Goal: Information Seeking & Learning: Learn about a topic

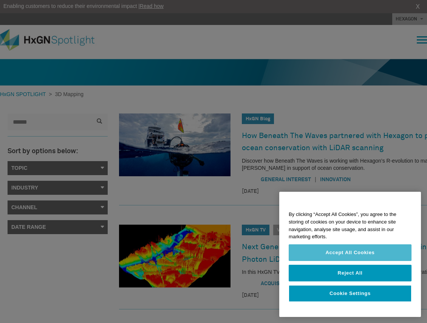
click at [399, 255] on button "Accept All Cookies" at bounding box center [350, 252] width 123 height 17
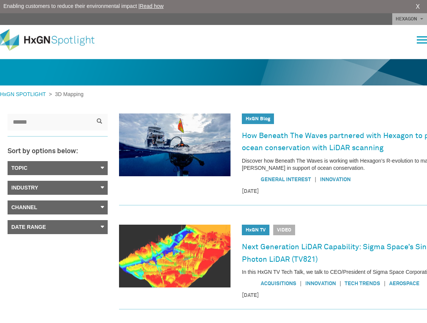
click at [165, 253] on img at bounding box center [174, 255] width 111 height 63
